Goal: Information Seeking & Learning: Find specific fact

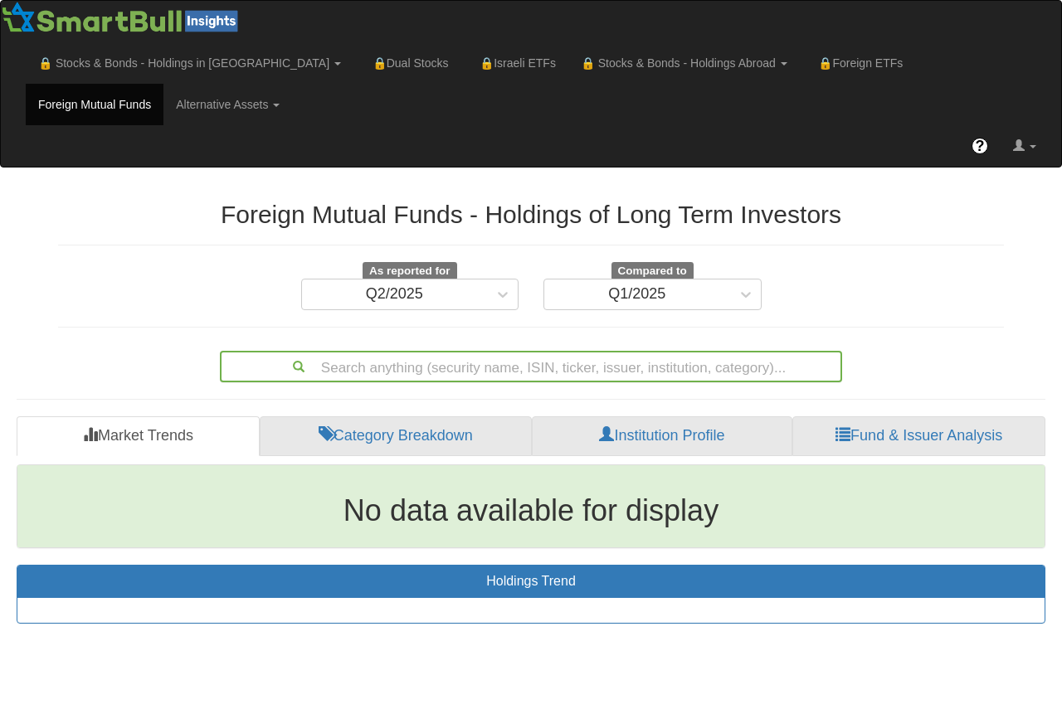
click at [530, 368] on div "Search anything (security name, ISIN, ticker, issuer, institution, category)..." at bounding box center [531, 367] width 619 height 28
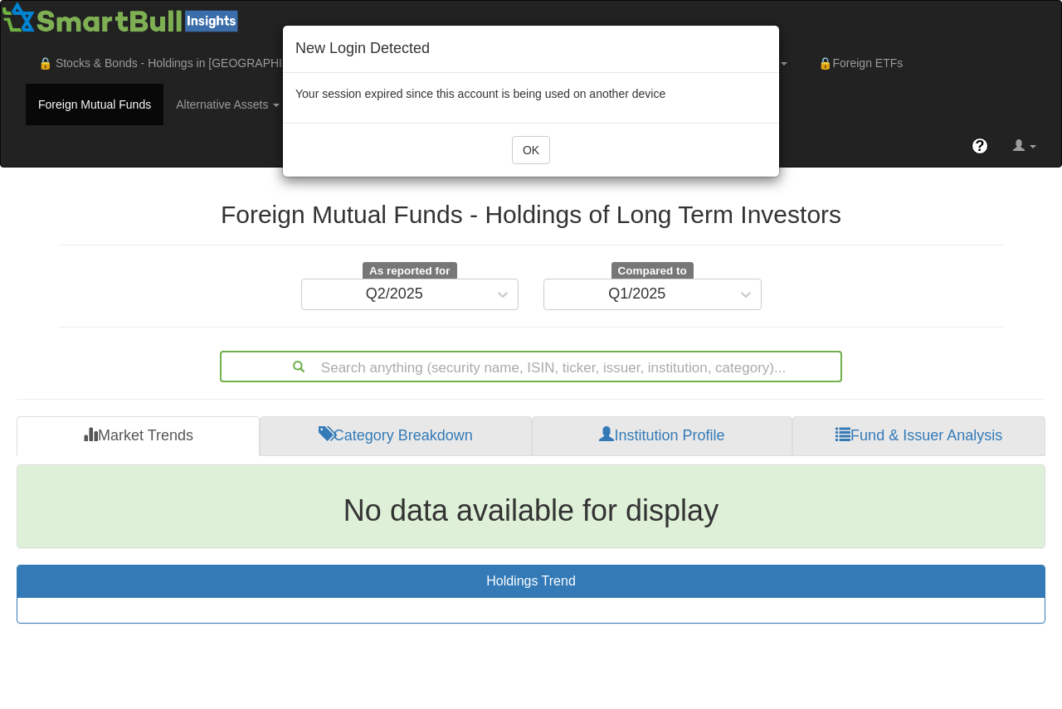
click at [484, 363] on div "New Login Detected Your session expired since this account is being used on ano…" at bounding box center [531, 354] width 1062 height 709
click at [476, 372] on div "New Login Detected Your session expired since this account is being used on ano…" at bounding box center [531, 354] width 1062 height 709
click at [378, 370] on div "New Login Detected Your session expired since this account is being used on ano…" at bounding box center [531, 354] width 1062 height 709
click at [533, 143] on button "OK" at bounding box center [531, 150] width 38 height 28
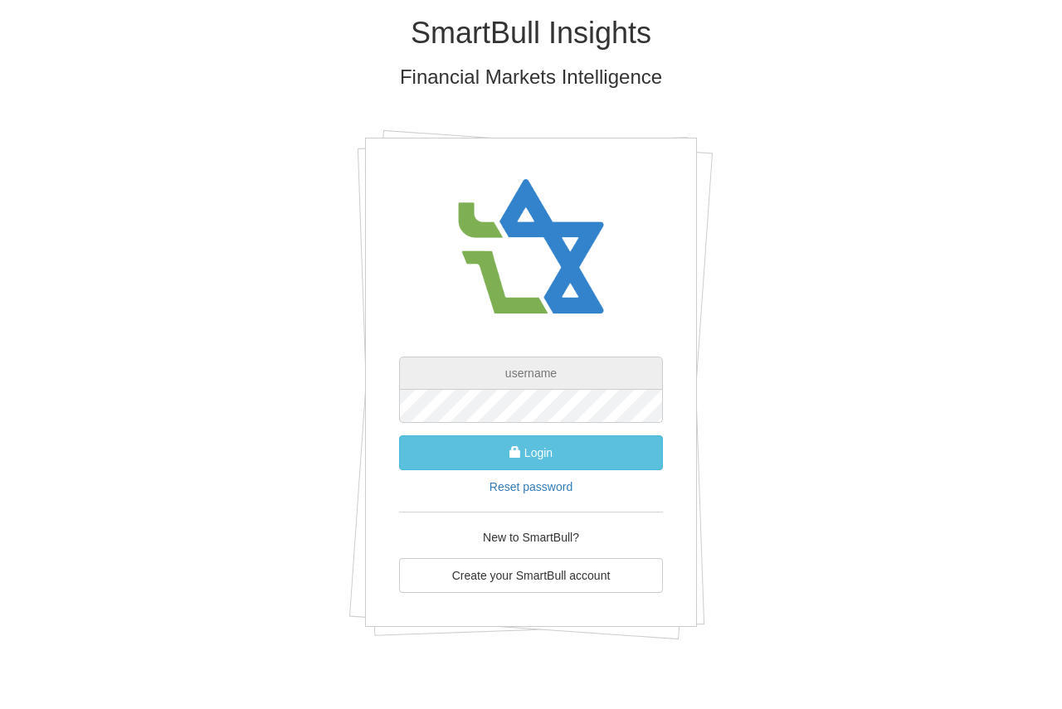
type input "[PERSON_NAME][EMAIL_ADDRESS][PERSON_NAME][DOMAIN_NAME]"
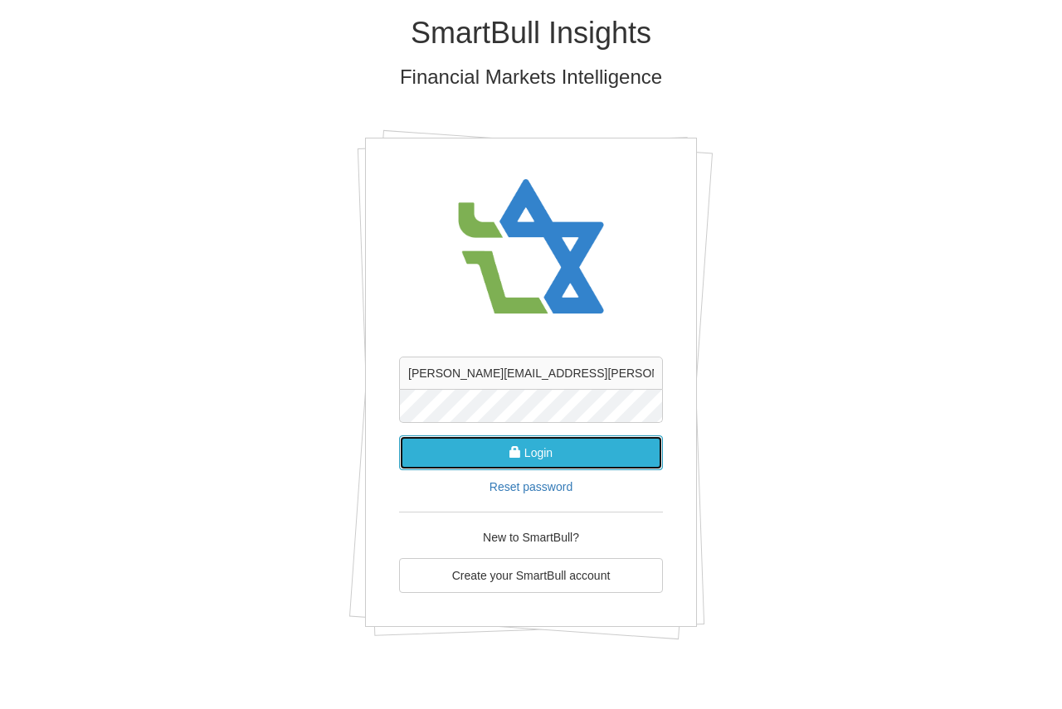
click at [535, 456] on button "Login" at bounding box center [531, 453] width 264 height 35
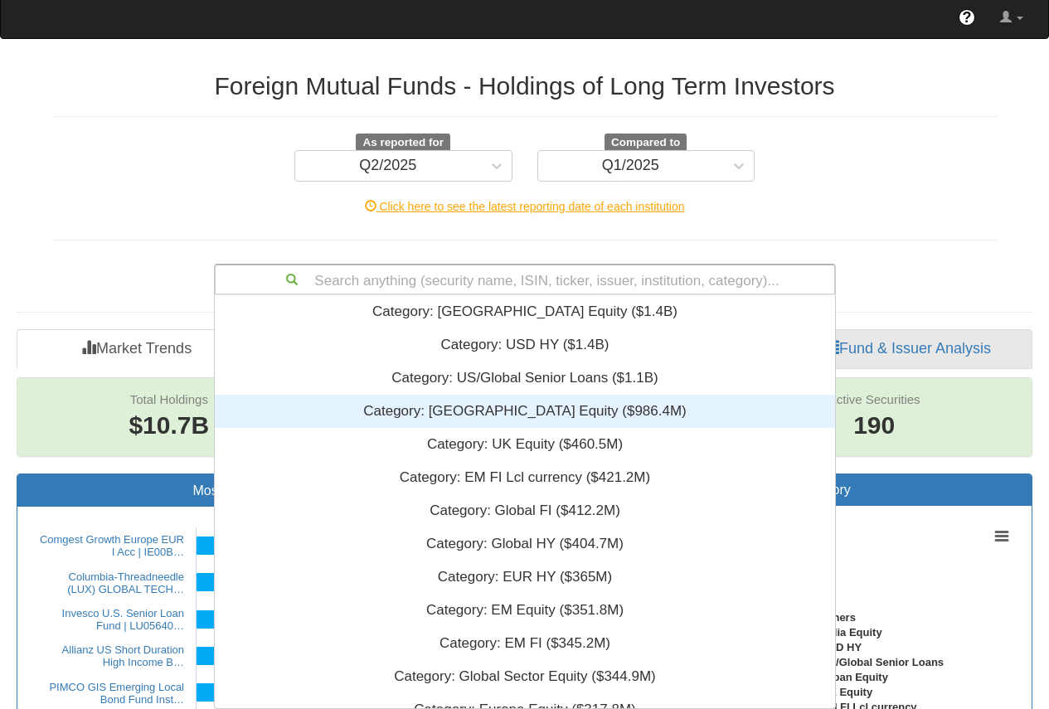
scroll to position [401, 608]
click at [533, 295] on div "Search anything (security name, ISIN, ticker, issuer, institution, category)...…" at bounding box center [525, 280] width 622 height 32
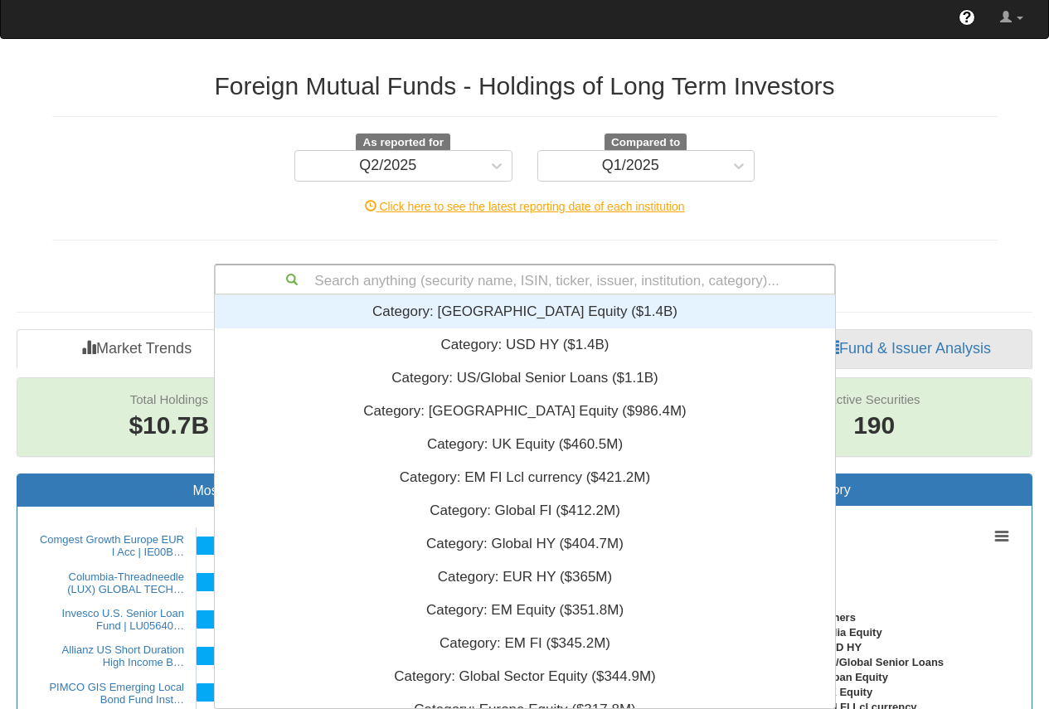
click at [549, 279] on div "Search anything (security name, ISIN, ticker, issuer, institution, category)..." at bounding box center [525, 279] width 619 height 28
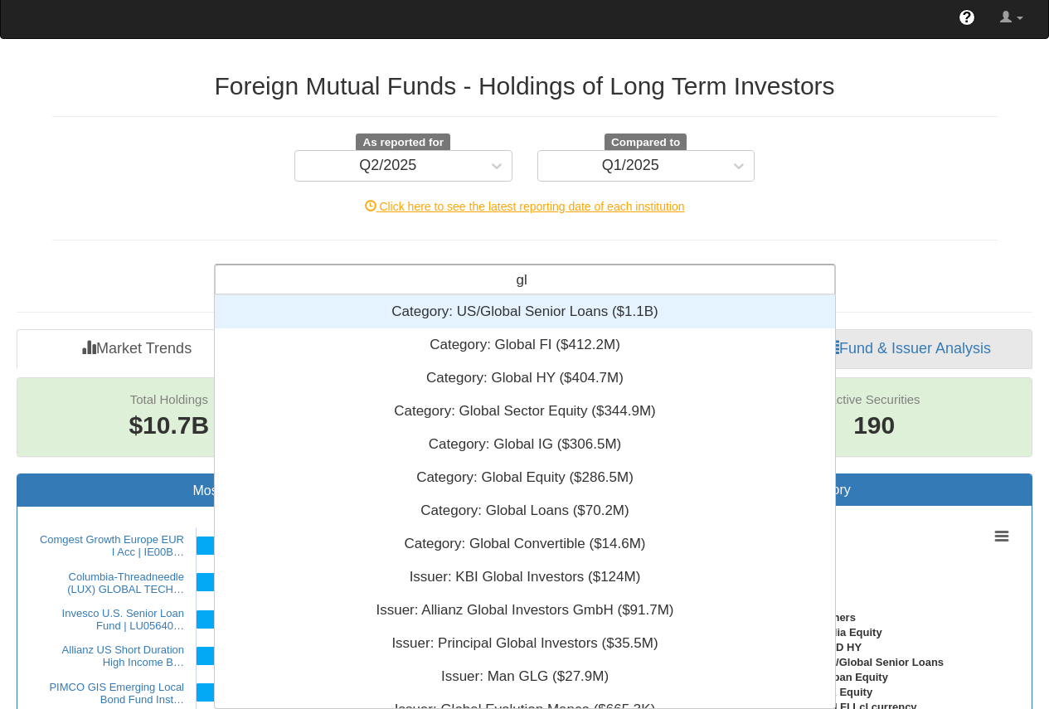
type input "glg"
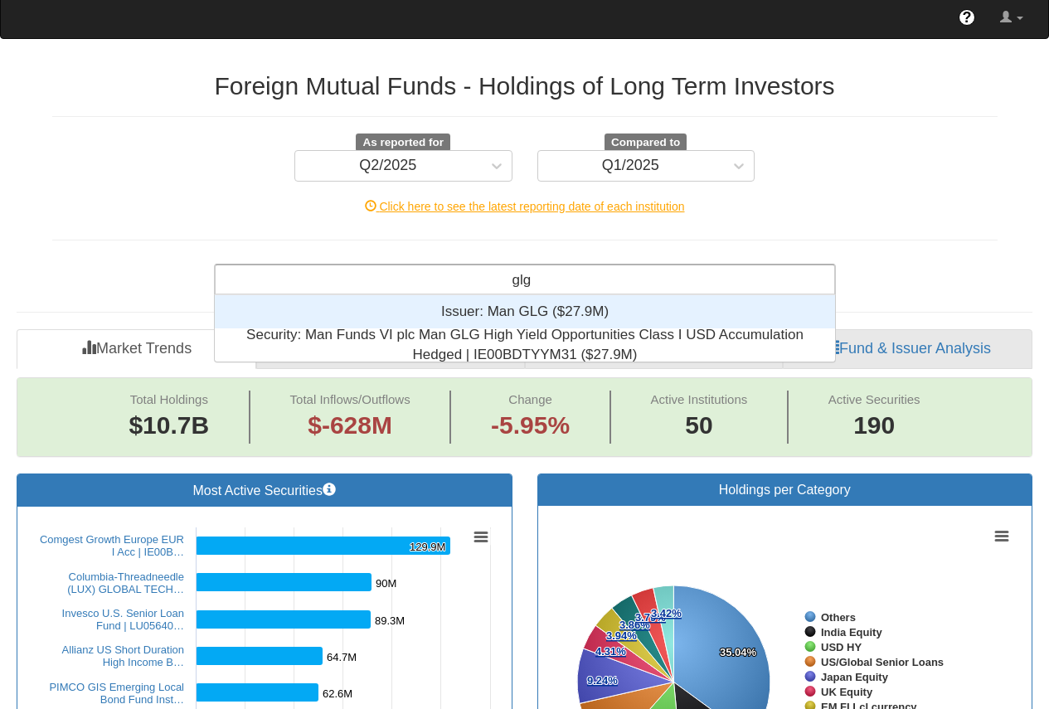
click at [487, 317] on div "Issuer: ‎Man GLG ‎($27.9M)‏" at bounding box center [525, 311] width 621 height 33
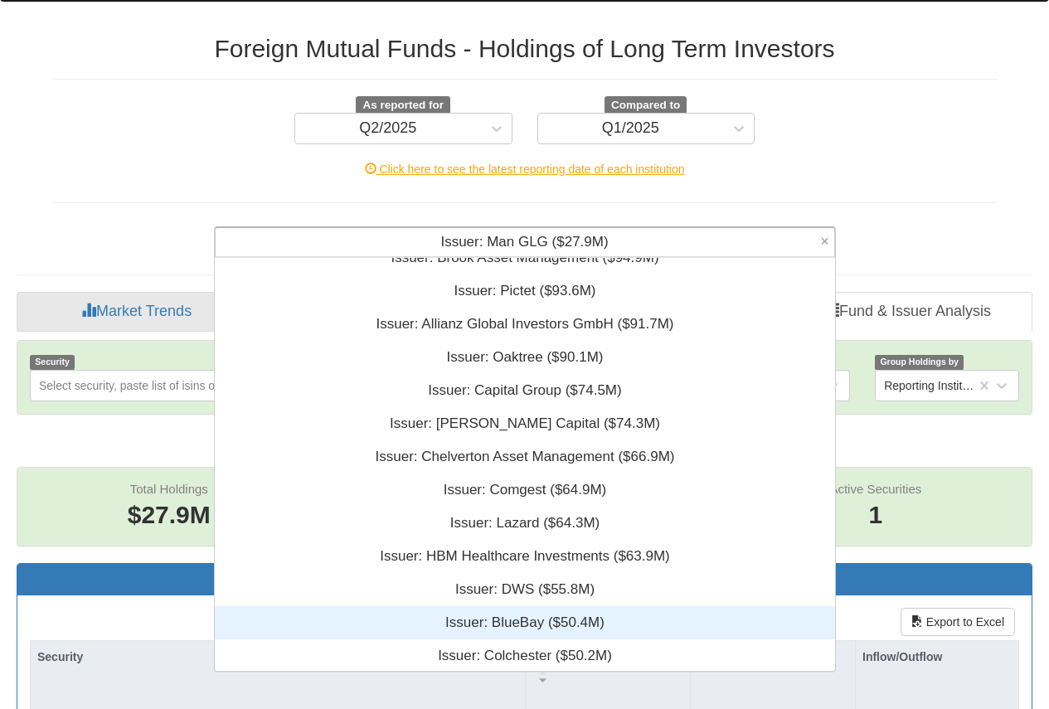
scroll to position [4381, 0]
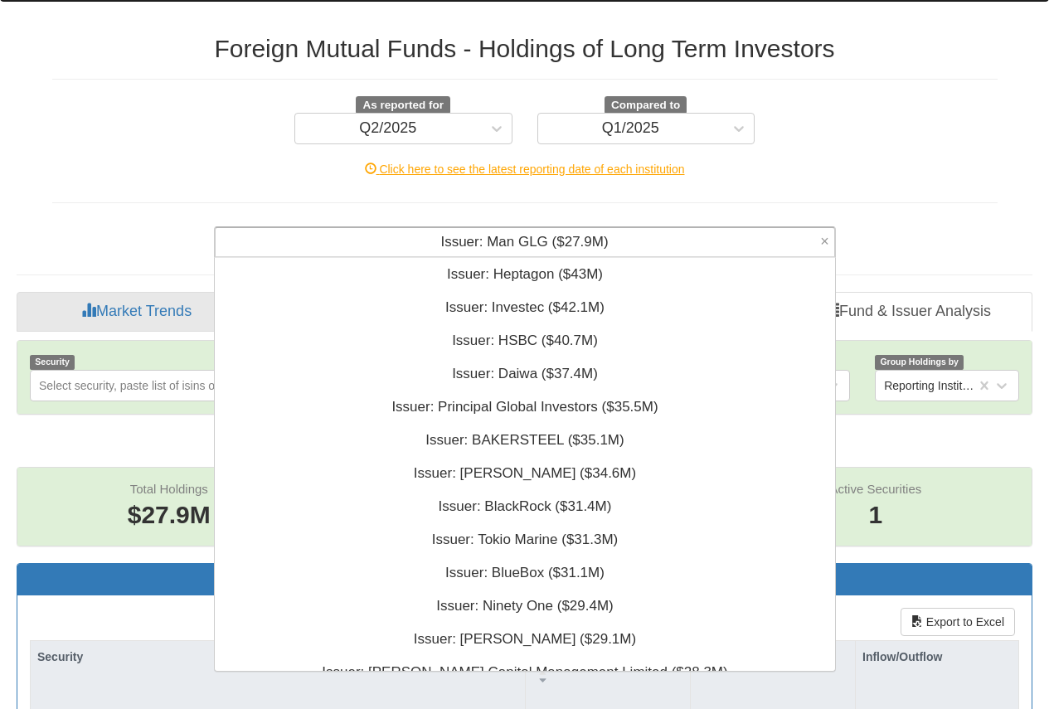
drag, startPoint x: 647, startPoint y: 238, endPoint x: 309, endPoint y: 205, distance: 339.3
click at [309, 205] on div "Foreign Mutual Funds - Holdings of Long Term Investors As reported for Q2/2025 …" at bounding box center [525, 138] width 971 height 240
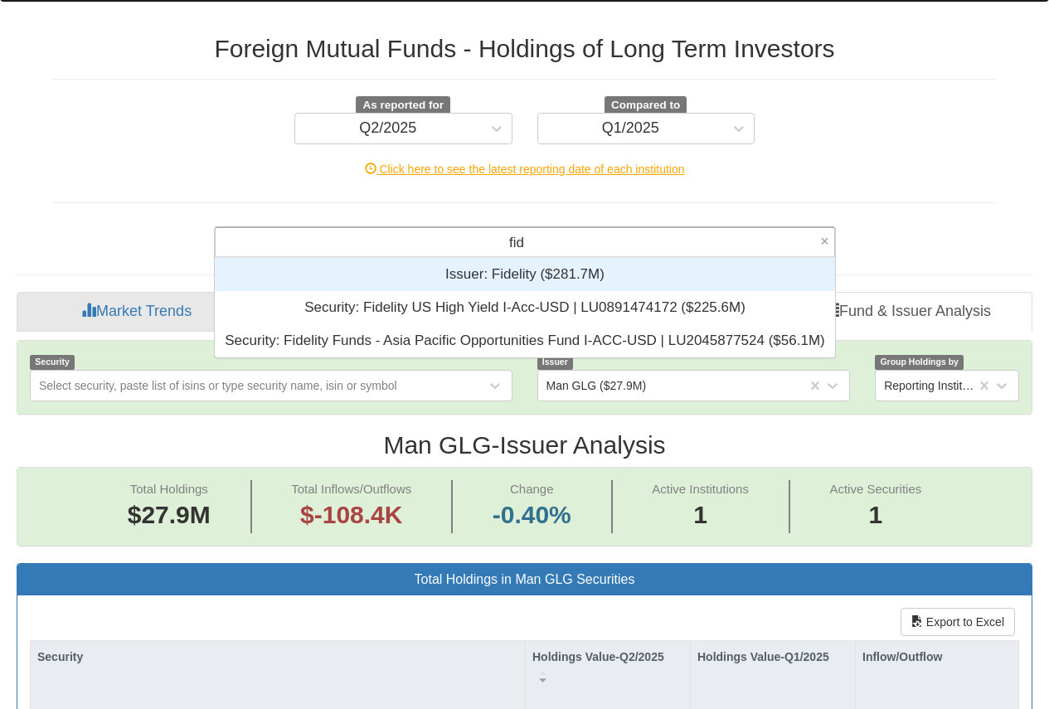
scroll to position [87, 608]
type input "fidelity"
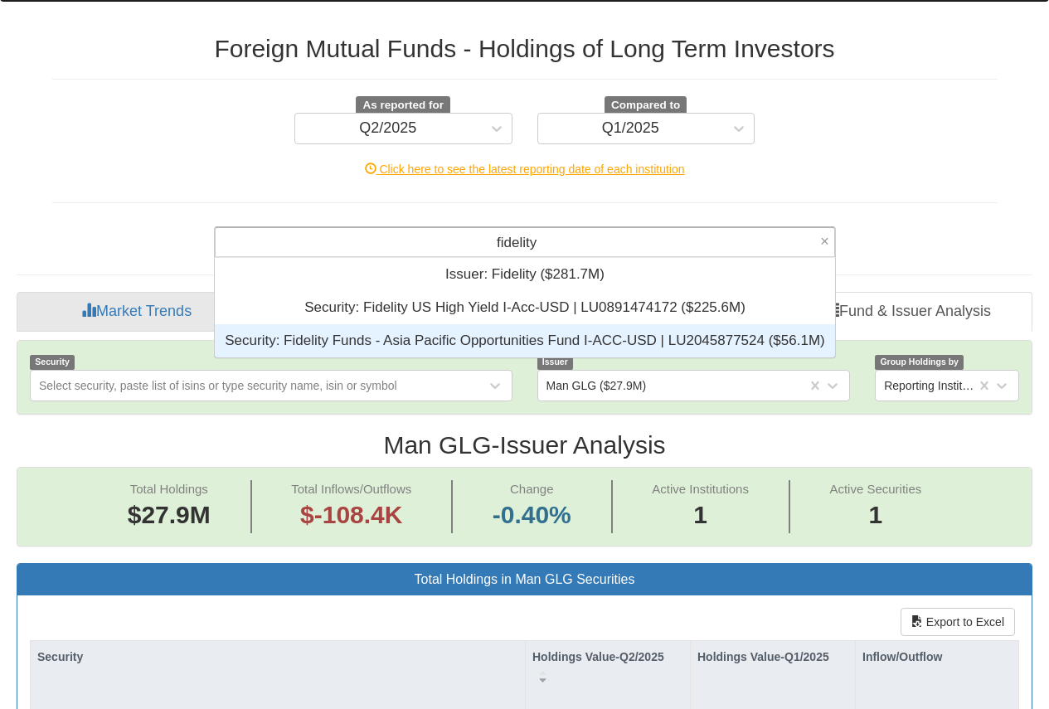
click at [377, 338] on div "Security: ‎Fidelity Funds - Asia Pacific Opportunities Fund I-ACC-USD | LU20458…" at bounding box center [525, 340] width 621 height 33
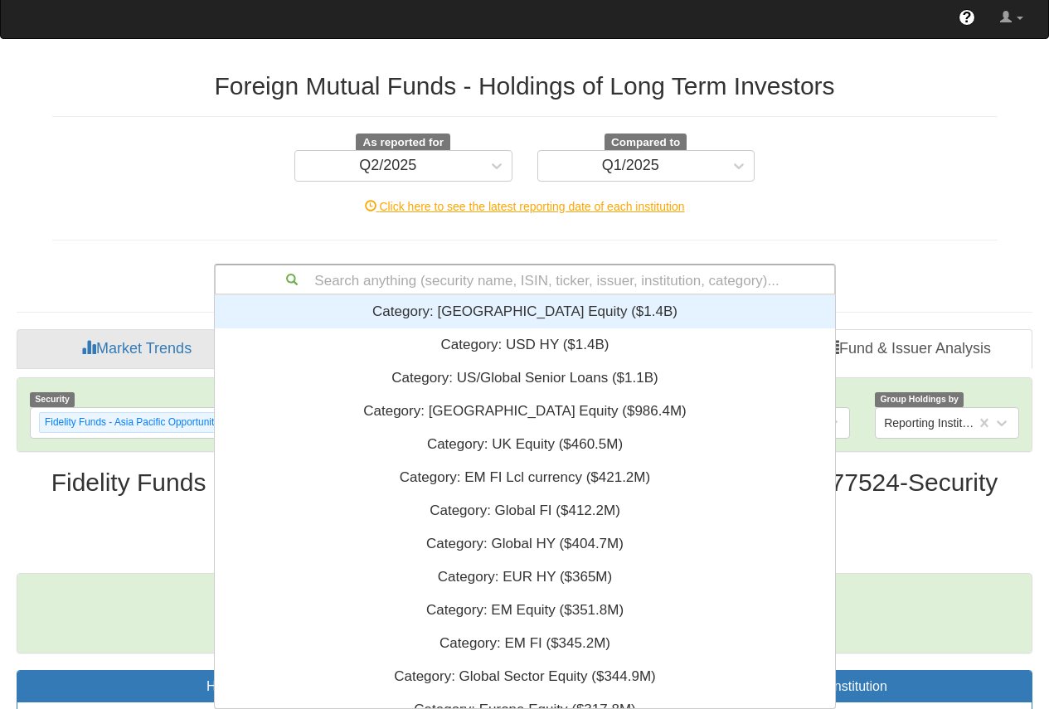
click at [485, 277] on div "Search anything (security name, ISIN, ticker, issuer, institution, category)..." at bounding box center [525, 279] width 619 height 28
paste input "LU0370789561"
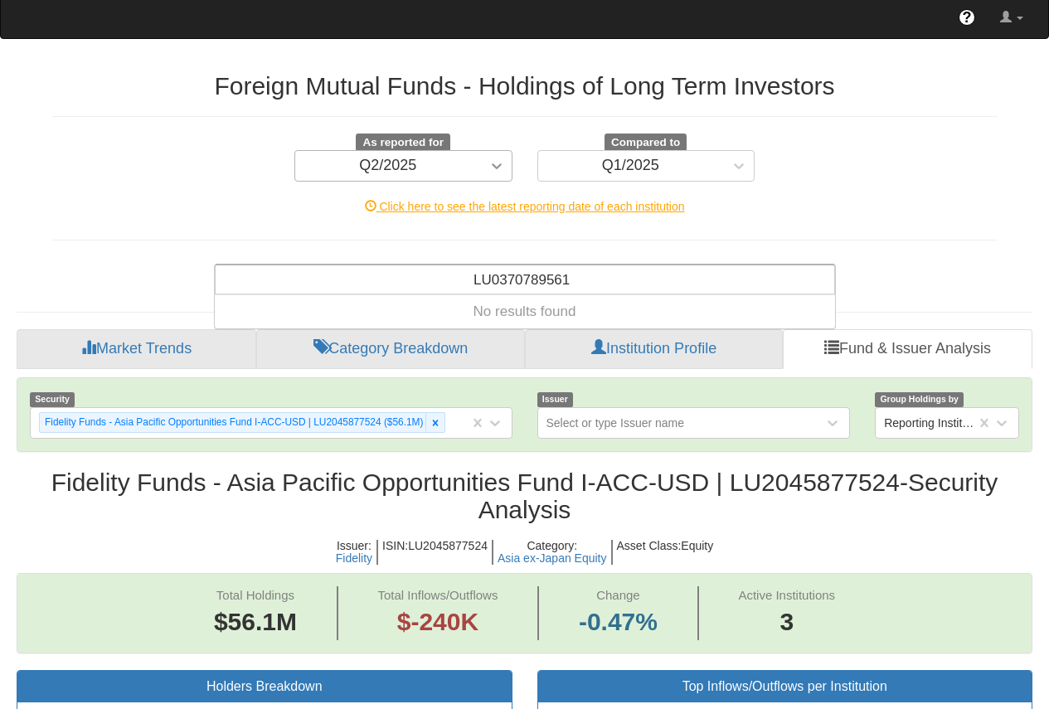
type input "LU0370789561"
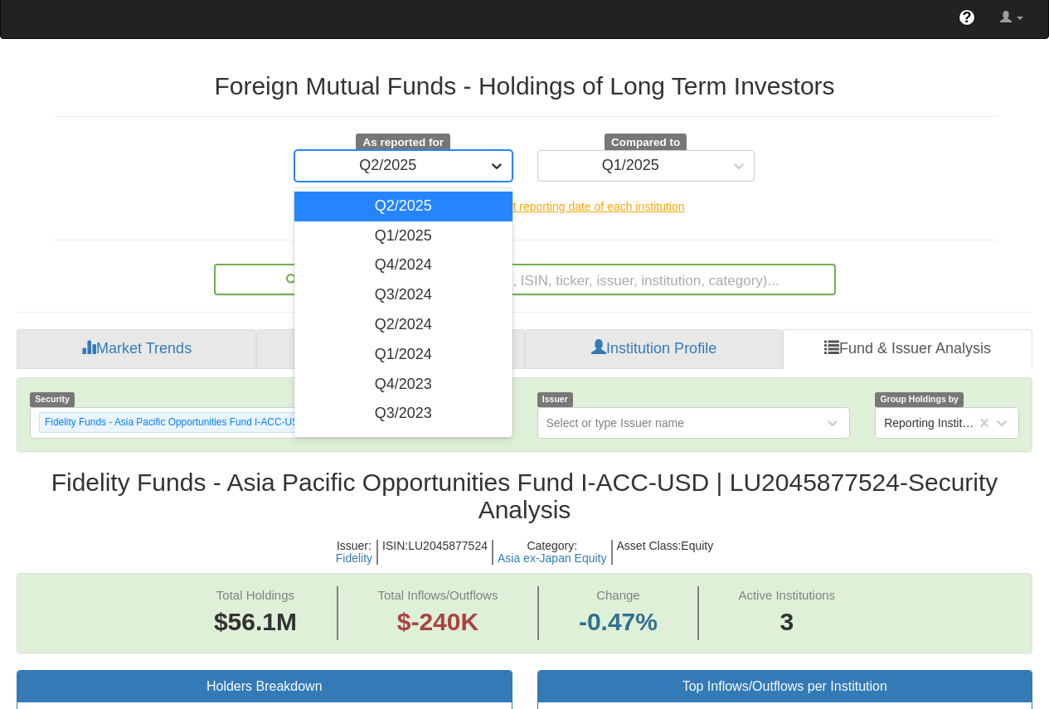
click at [499, 169] on icon at bounding box center [497, 166] width 17 height 17
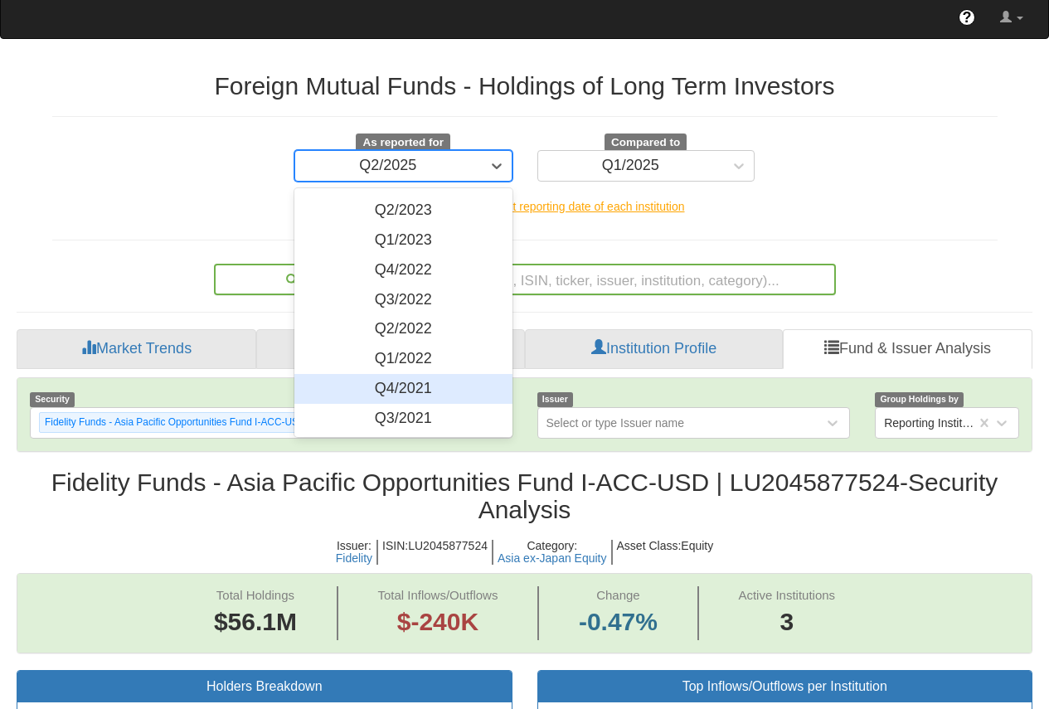
click at [429, 393] on div "Q4/2021" at bounding box center [404, 389] width 218 height 30
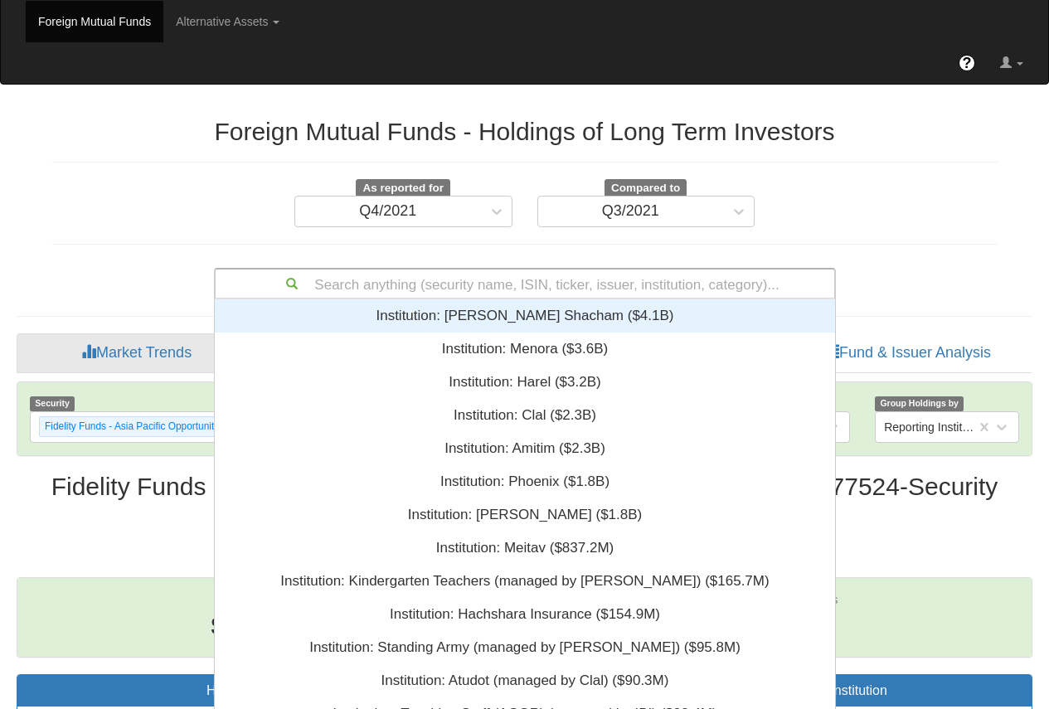
scroll to position [87, 0]
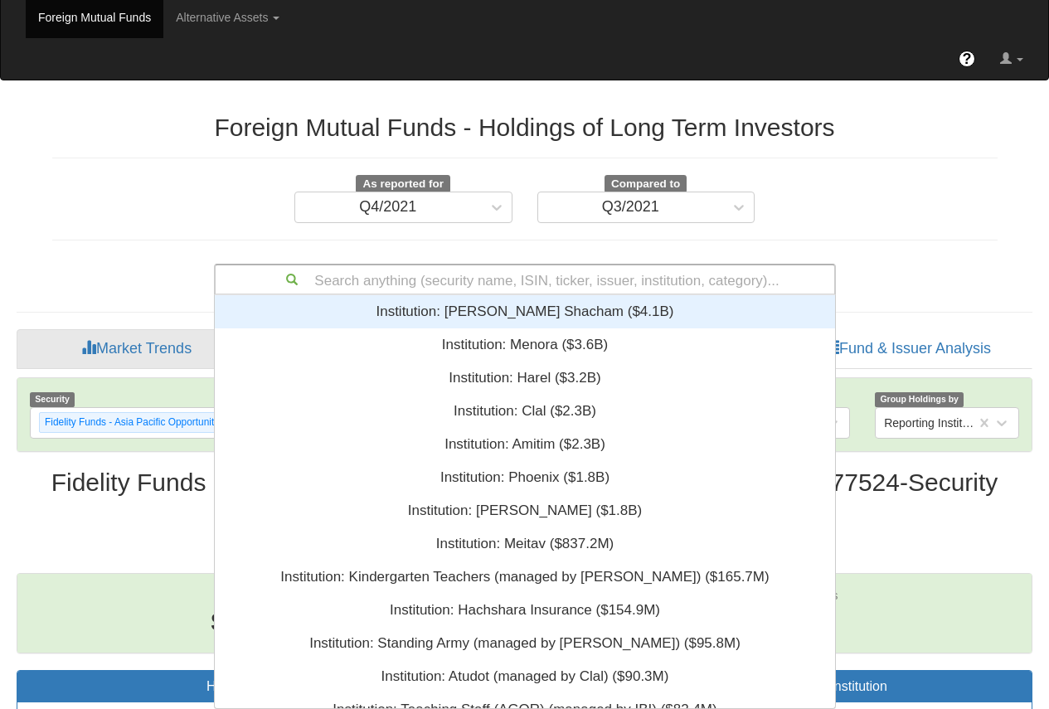
click at [553, 290] on div "Search anything (security name, ISIN, ticker, issuer, institution, category)..." at bounding box center [525, 279] width 619 height 28
paste input "LU0370789561"
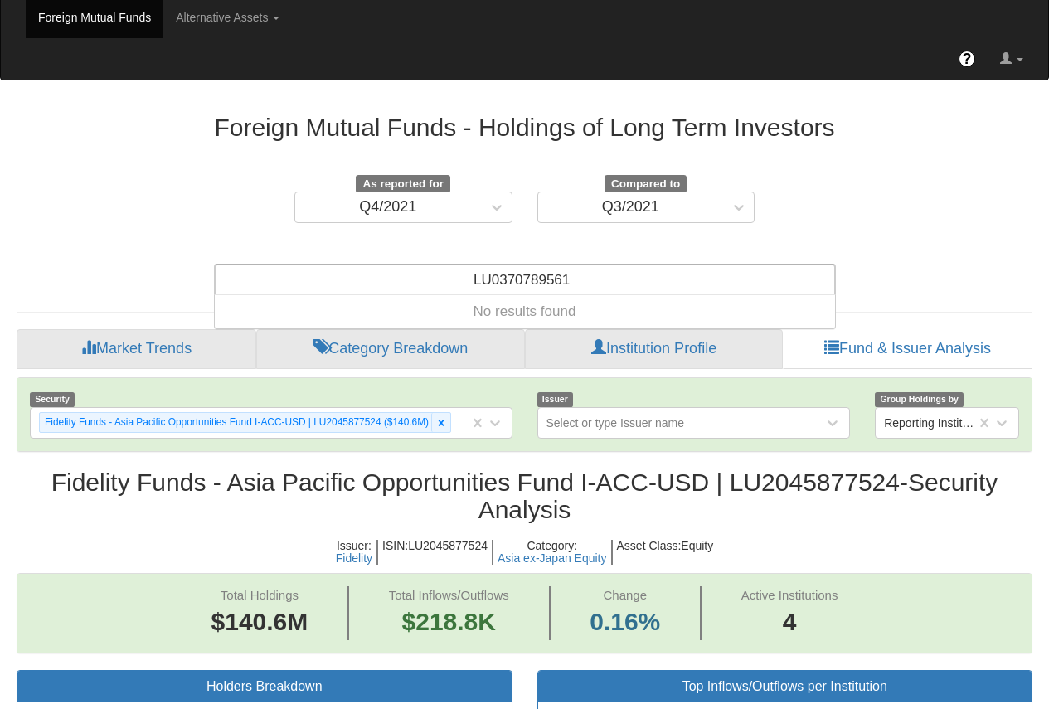
type input "LU0370789561"
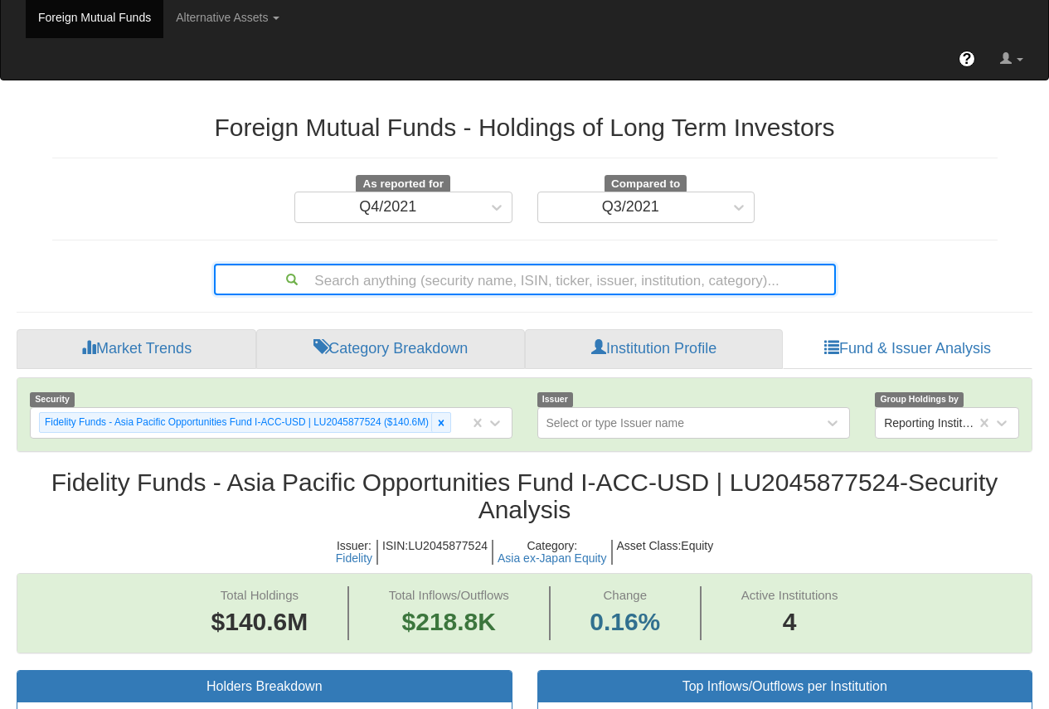
paste input "GB00B3F47512"
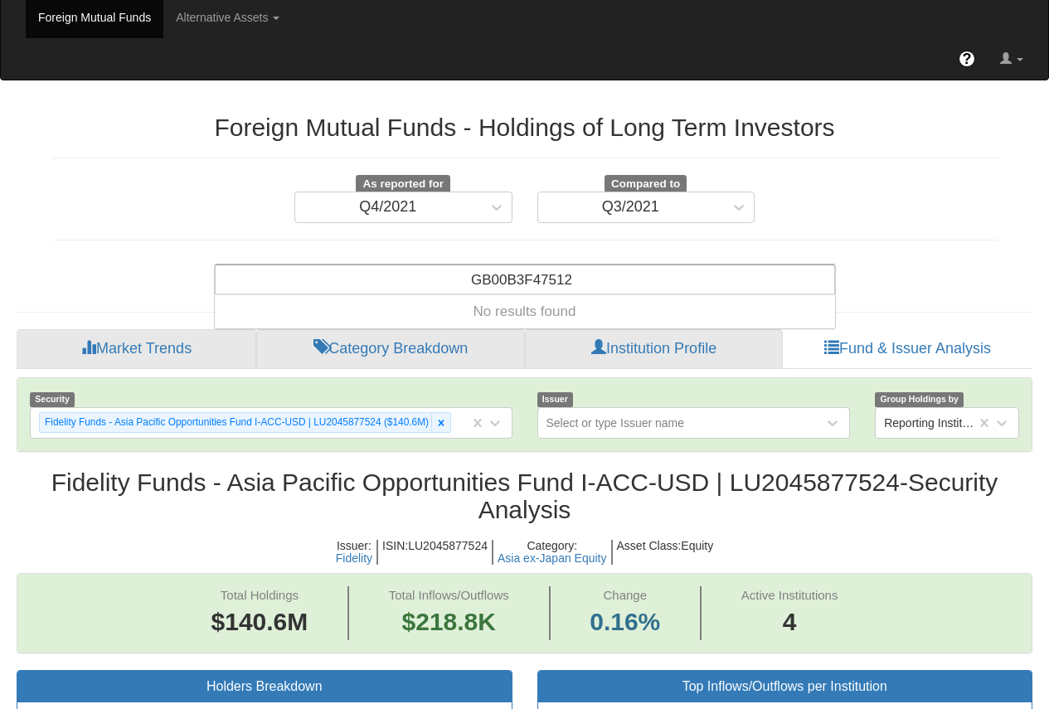
type input "GB00B3F47512"
